Goal: Transaction & Acquisition: Purchase product/service

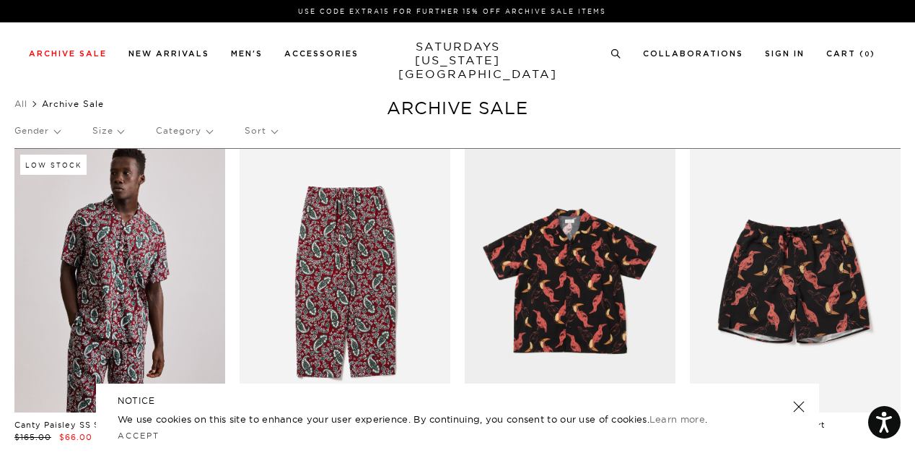
click at [37, 132] on p "Gender" at bounding box center [36, 130] width 45 height 33
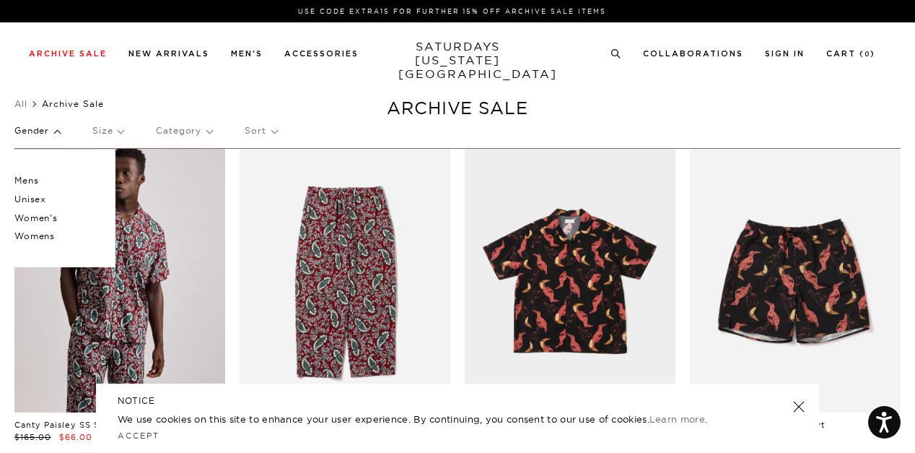
click at [46, 220] on p "Women's" at bounding box center [57, 218] width 87 height 19
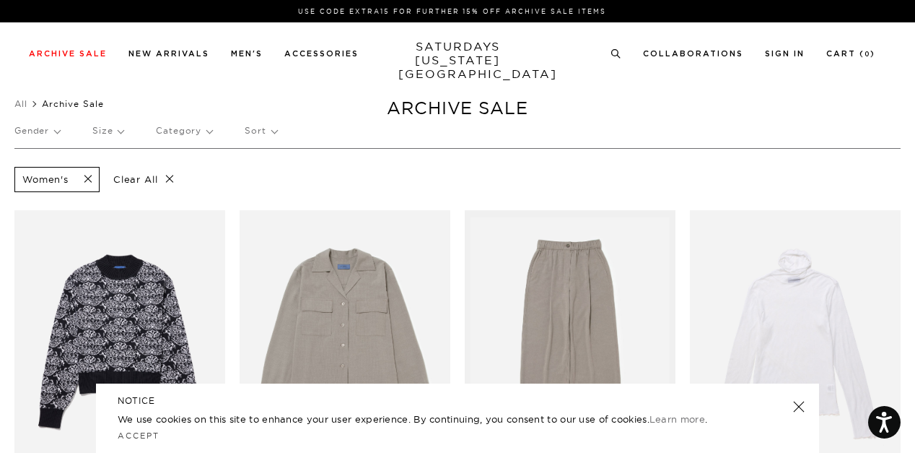
click at [796, 414] on div "NOTICE We use cookies on this site to enhance your user experience. By continui…" at bounding box center [457, 417] width 723 height 69
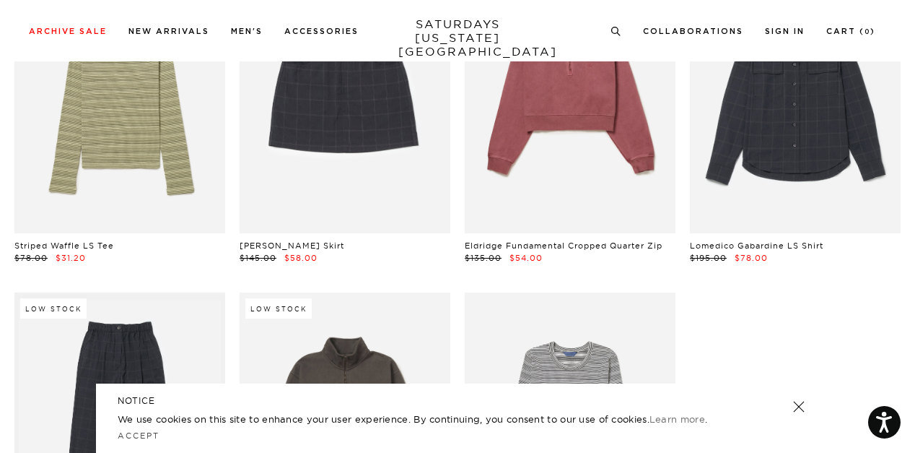
scroll to position [722, 0]
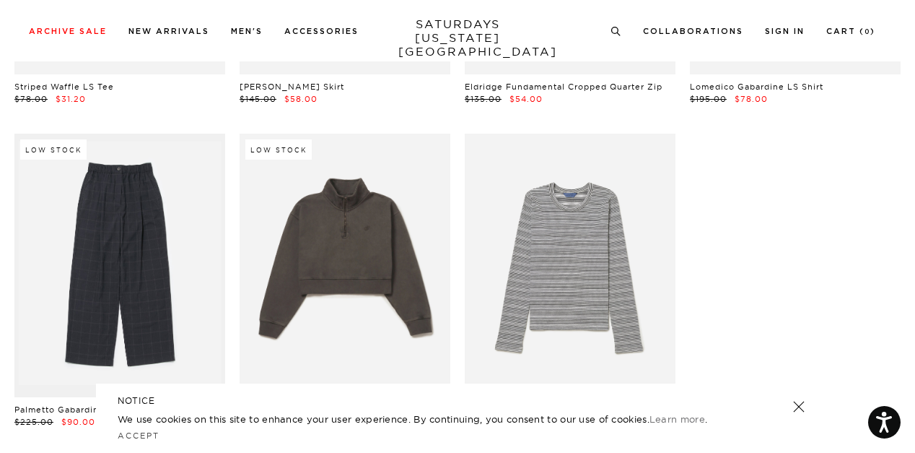
click at [801, 409] on link at bounding box center [799, 406] width 20 height 20
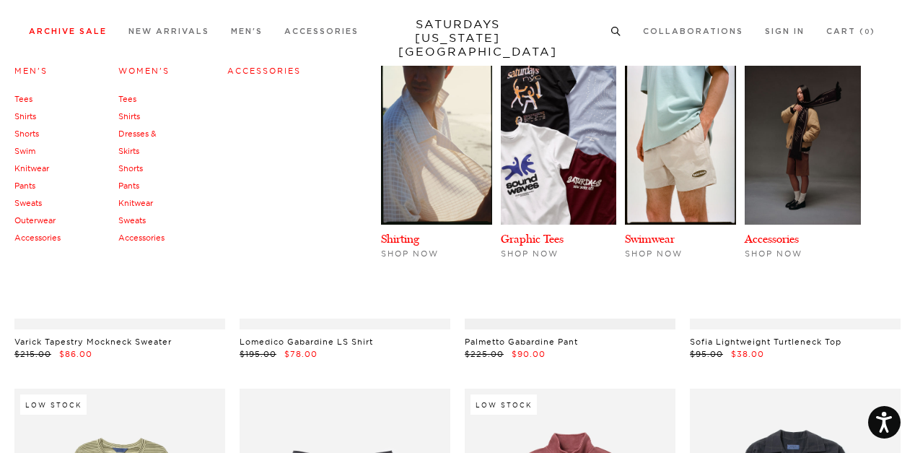
scroll to position [0, 0]
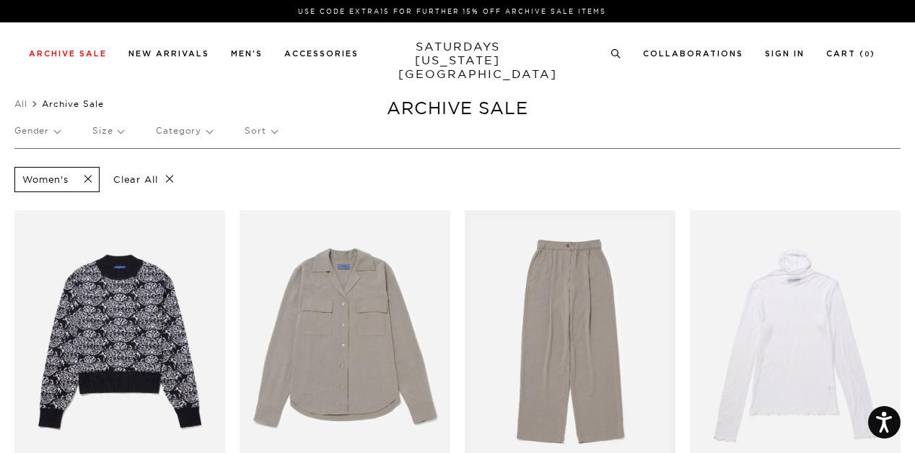
click at [59, 133] on p "Gender" at bounding box center [36, 130] width 45 height 33
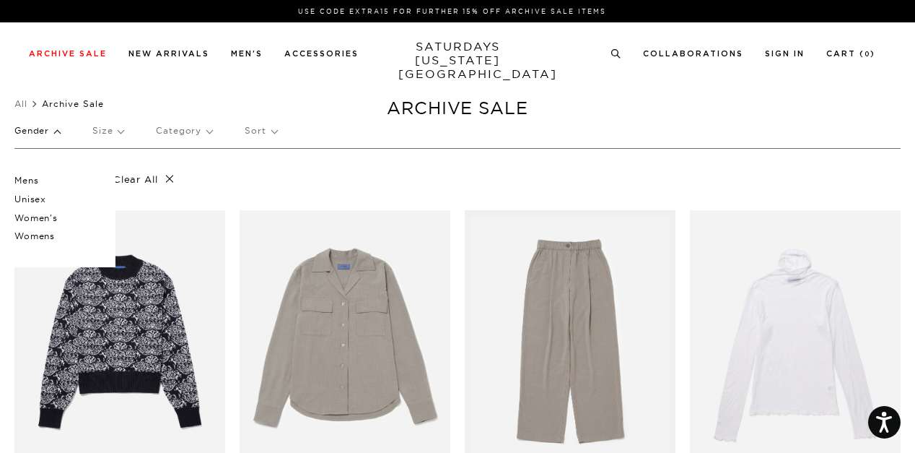
click at [221, 183] on div "Women's Clear All" at bounding box center [457, 179] width 886 height 32
click at [39, 237] on p "Womens" at bounding box center [57, 236] width 87 height 19
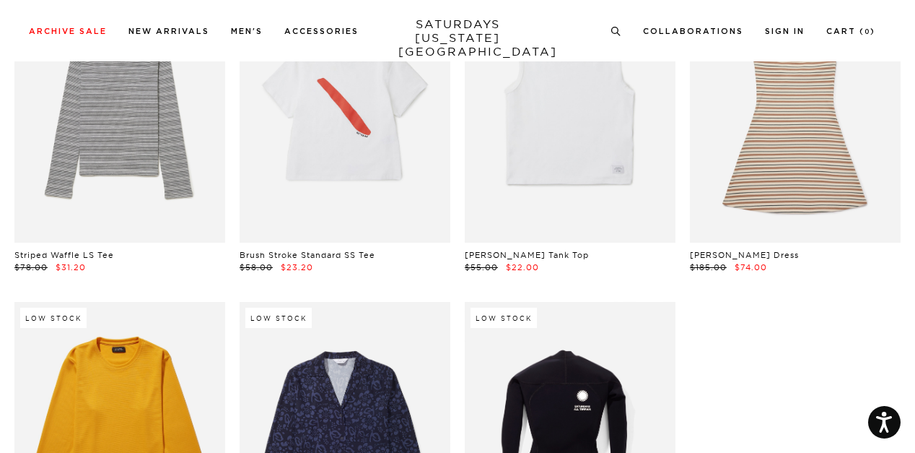
scroll to position [3465, 0]
